Goal: Transaction & Acquisition: Book appointment/travel/reservation

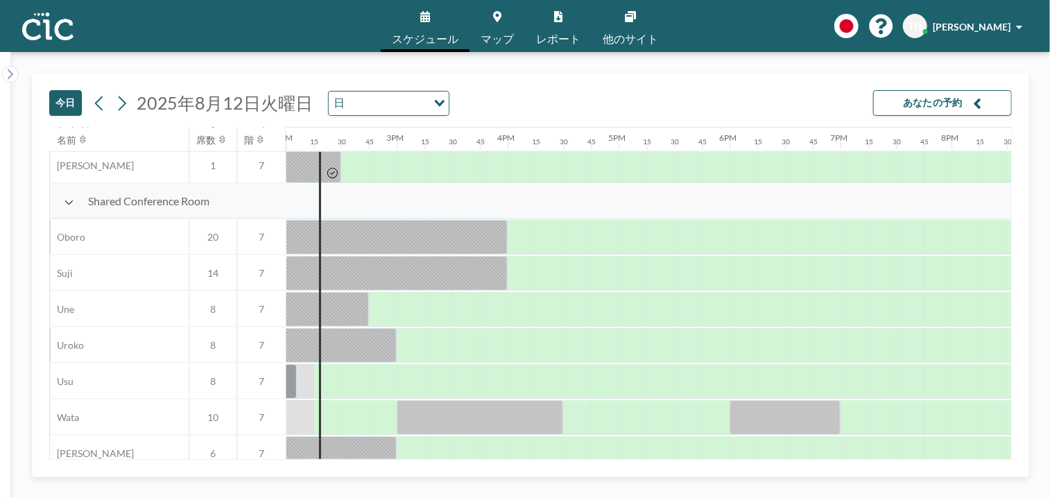
scroll to position [980, 1554]
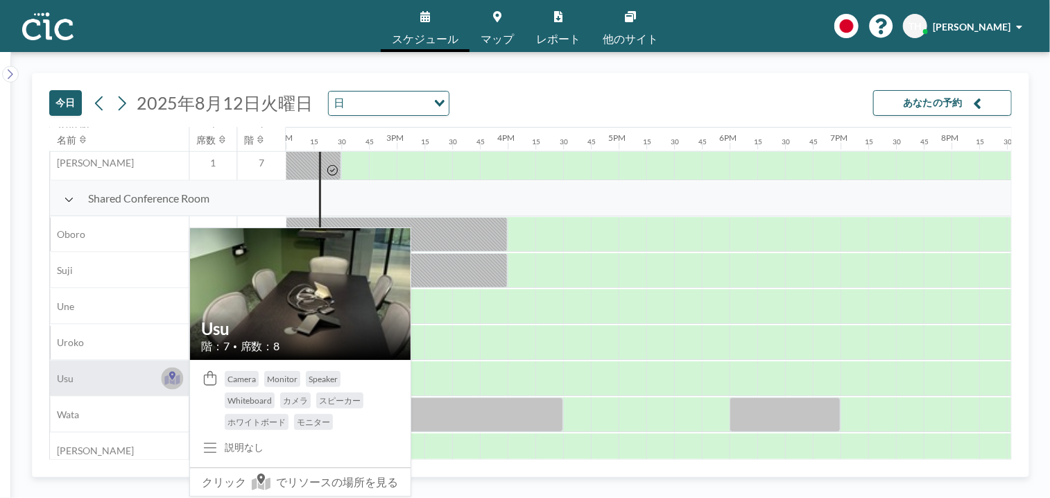
click at [174, 385] on icon at bounding box center [172, 380] width 16 height 10
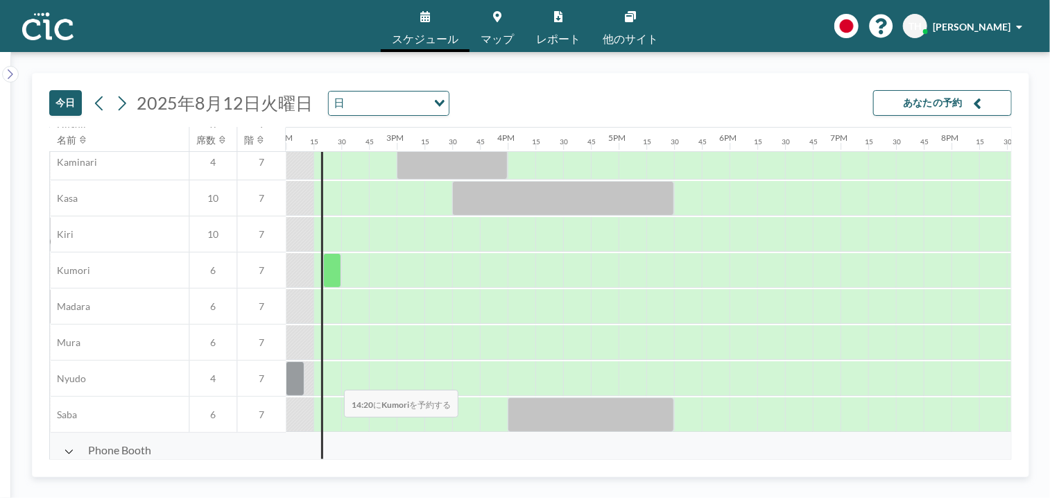
scroll to position [116, 1554]
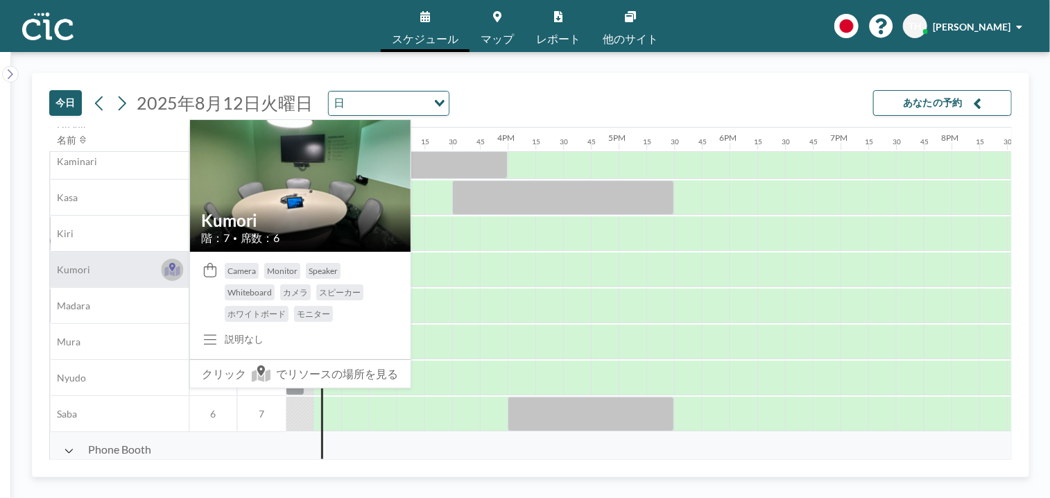
click at [172, 264] on icon at bounding box center [172, 267] width 6 height 8
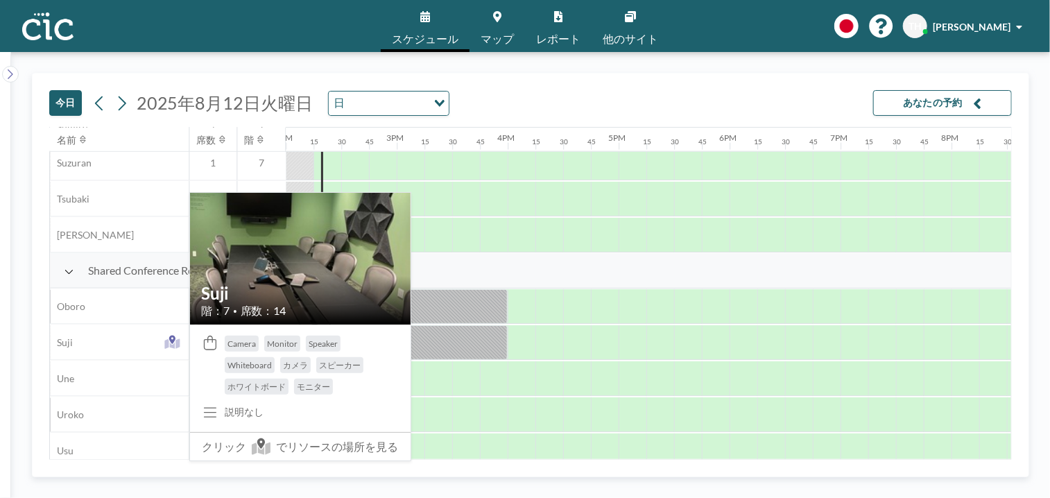
scroll to position [938, 1554]
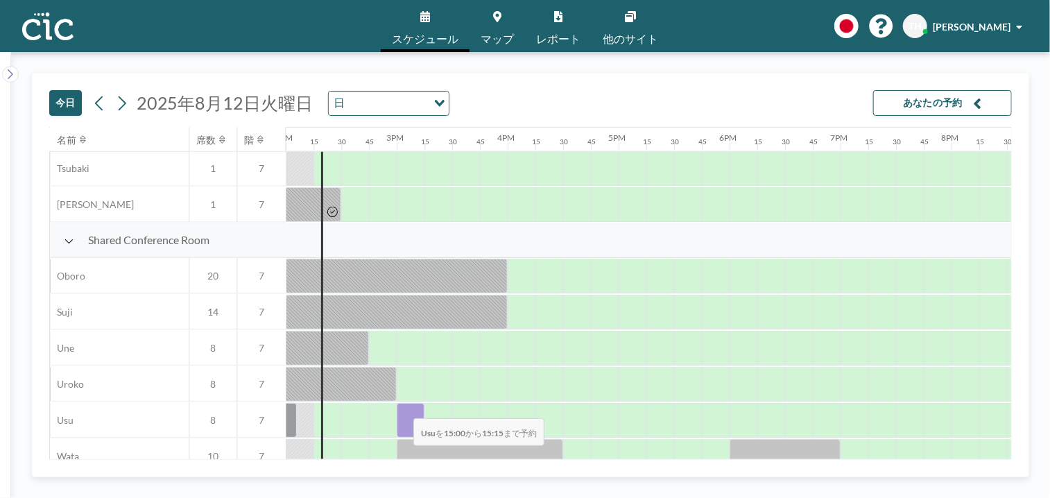
click at [403, 409] on div at bounding box center [411, 420] width 28 height 35
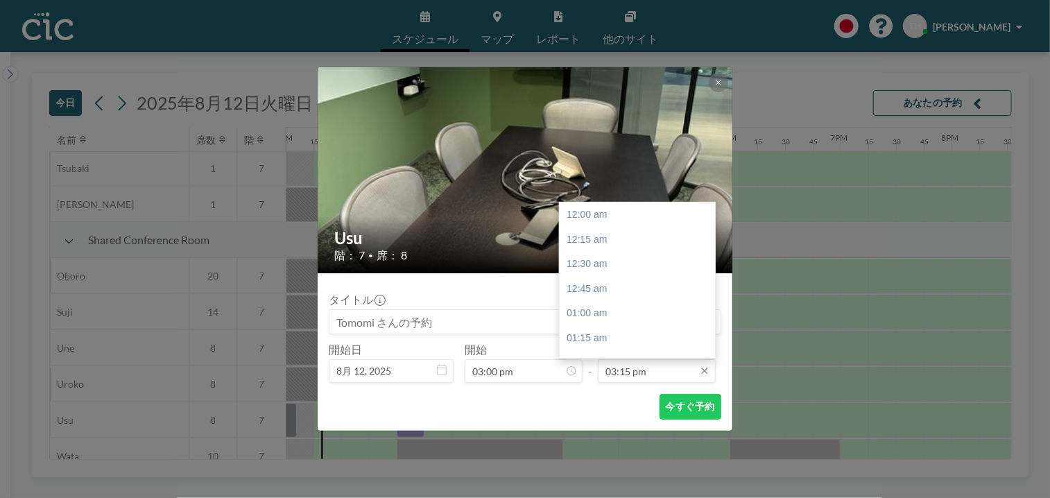
scroll to position [1507, 0]
click at [683, 370] on input "03:15 pm" at bounding box center [657, 371] width 118 height 24
click at [574, 289] on div "04:00 pm" at bounding box center [641, 288] width 162 height 25
type input "04:00 pm"
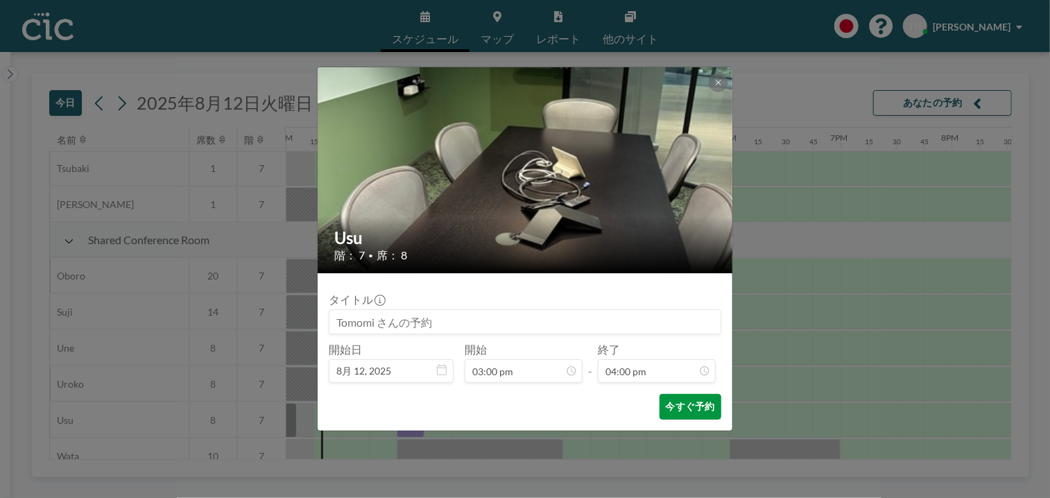
click at [702, 395] on button "今すぐ予約" at bounding box center [691, 407] width 62 height 26
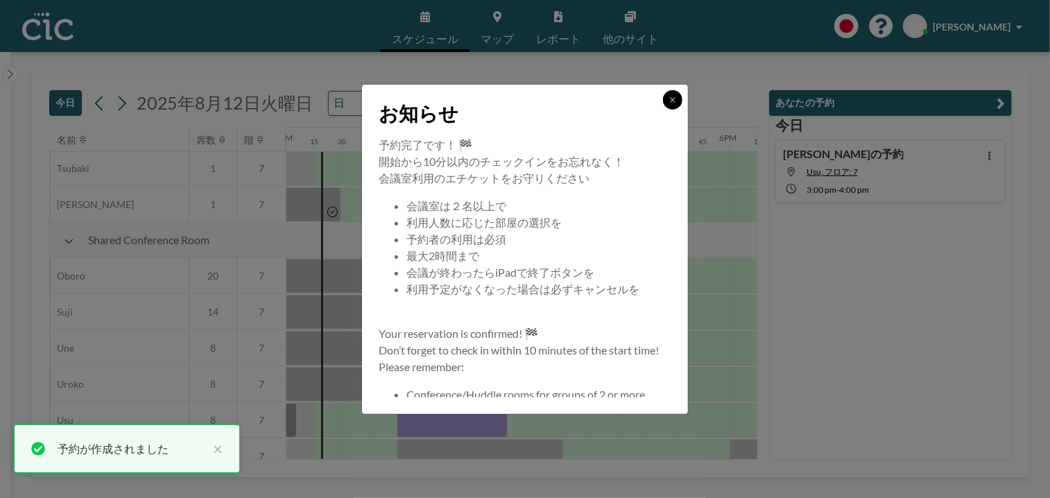
click at [672, 100] on icon at bounding box center [673, 100] width 8 height 8
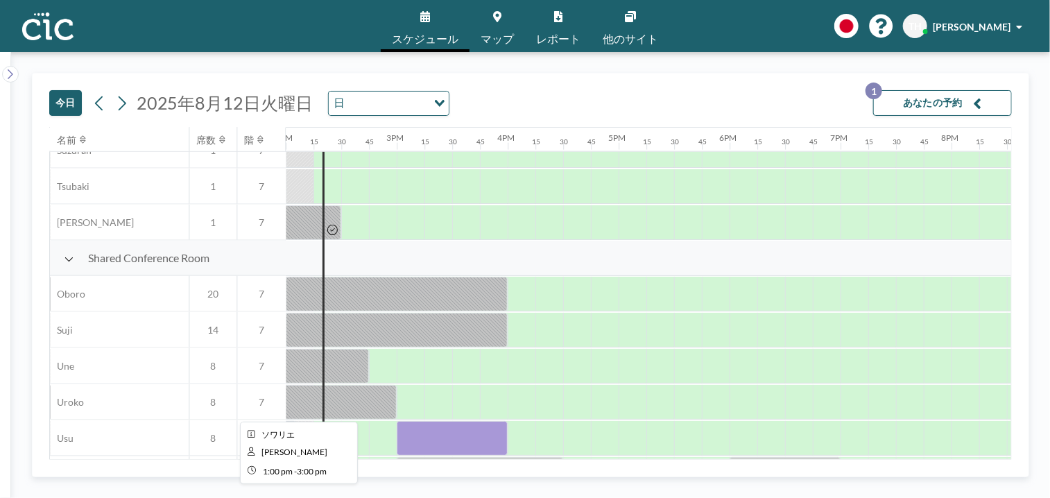
scroll to position [996, 1554]
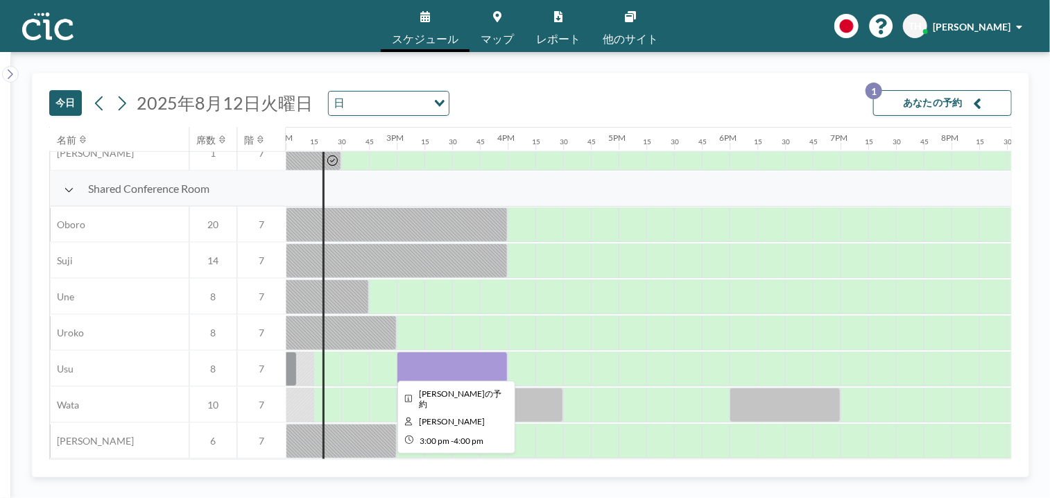
click at [426, 363] on div at bounding box center [452, 369] width 111 height 35
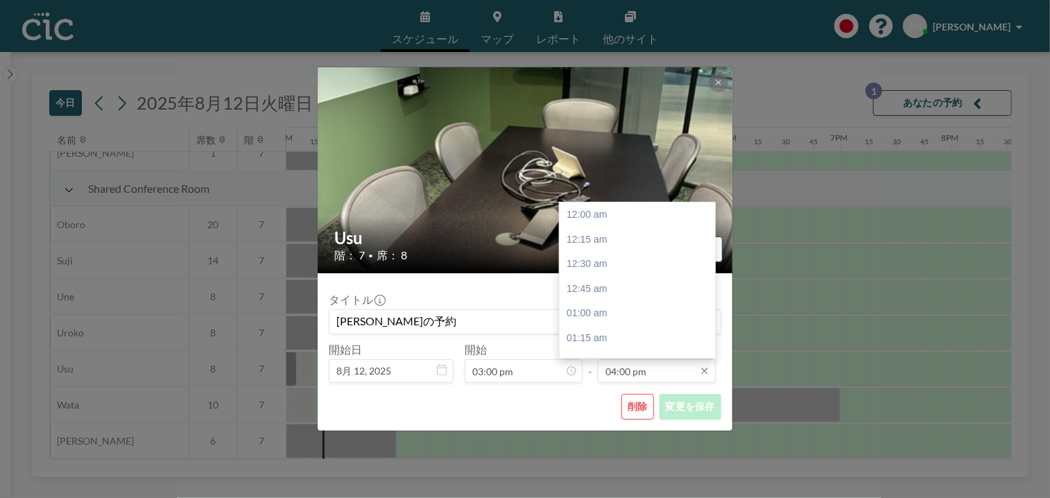
scroll to position [1580, 0]
click at [683, 373] on input "04:00 pm" at bounding box center [657, 371] width 118 height 24
click at [599, 264] on div "04:30 pm" at bounding box center [641, 265] width 162 height 25
type input "04:30 pm"
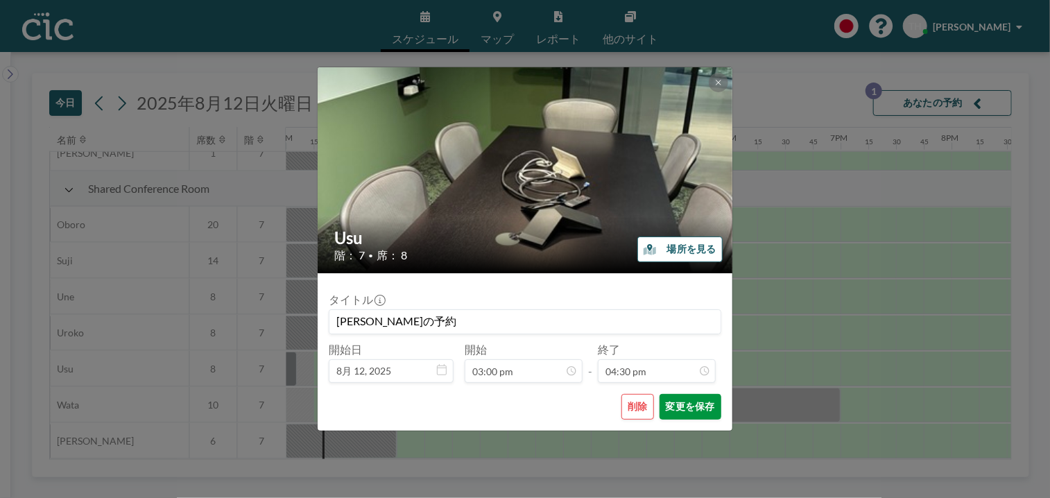
scroll to position [49, 0]
click at [683, 399] on button "変更を保存" at bounding box center [691, 407] width 62 height 26
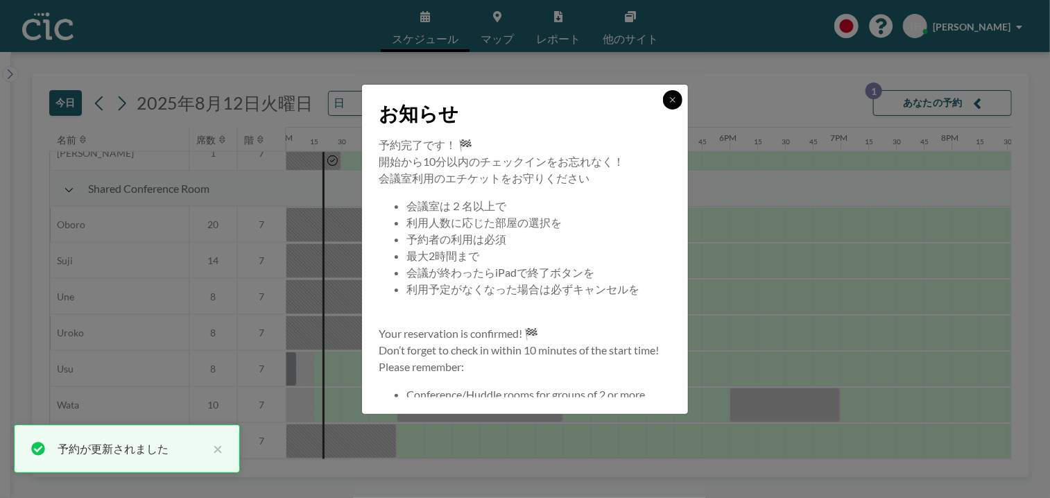
click at [671, 99] on icon at bounding box center [673, 100] width 8 height 8
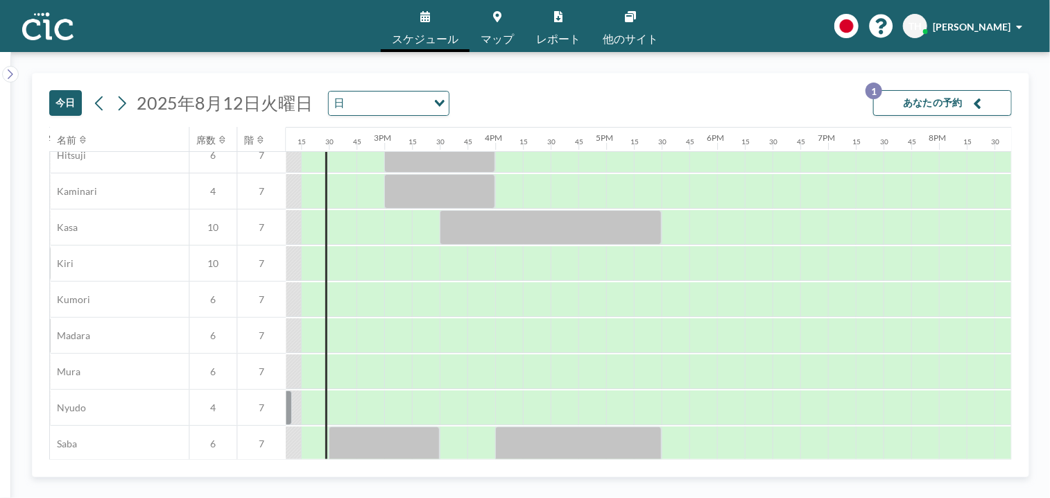
scroll to position [0, 1568]
